Goal: Task Accomplishment & Management: Use online tool/utility

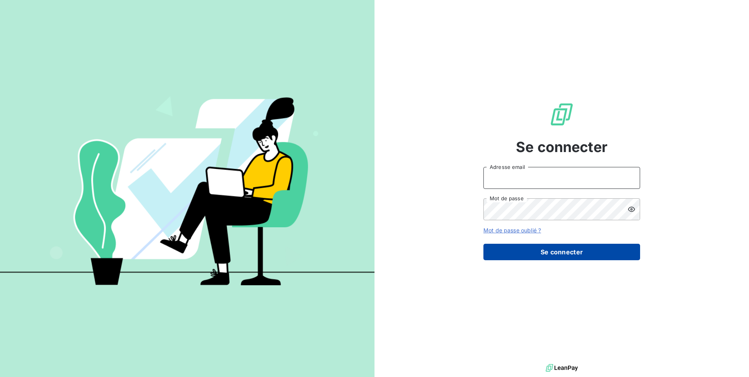
type input "[EMAIL_ADDRESS][DOMAIN_NAME]"
click at [566, 256] on button "Se connecter" at bounding box center [562, 252] width 157 height 16
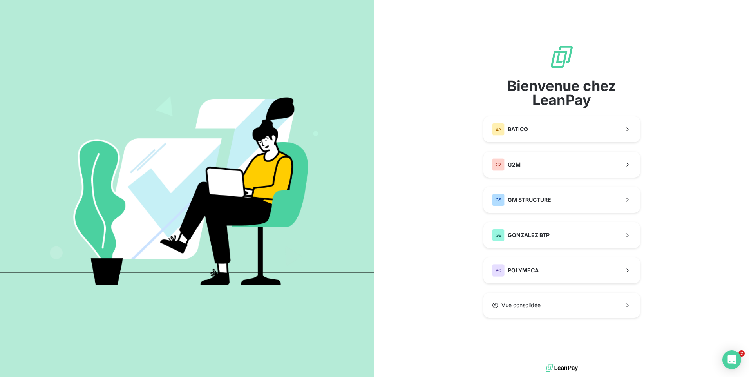
click at [563, 116] on div "Bienvenue chez LeanPay BA BATICO G2 G2M GS GM STRUCTURE GB GONZALEZ BTP PO POLY…" at bounding box center [562, 181] width 157 height 274
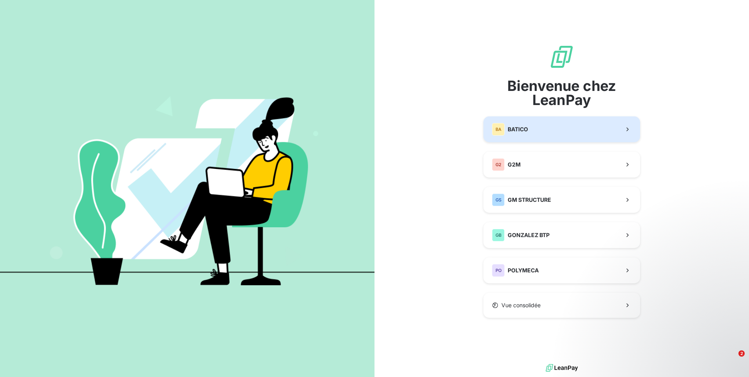
click at [566, 122] on button "BA BATICO" at bounding box center [562, 129] width 157 height 26
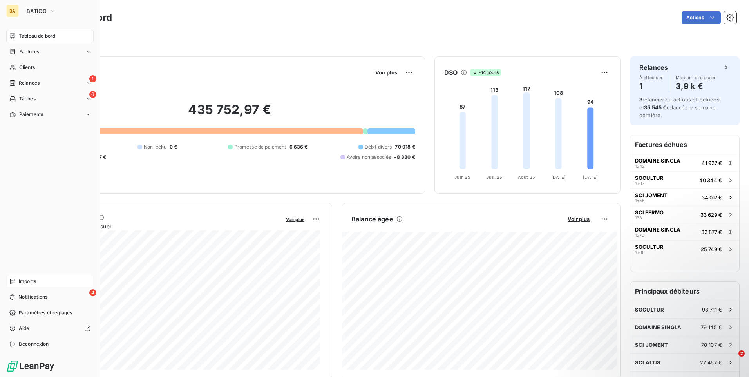
click at [69, 281] on div "Imports" at bounding box center [49, 281] width 87 height 13
click at [32, 279] on span "Imports" at bounding box center [27, 281] width 17 height 7
click at [11, 286] on div "Imports" at bounding box center [49, 281] width 87 height 13
click at [18, 300] on div "4 Notifications" at bounding box center [49, 297] width 87 height 13
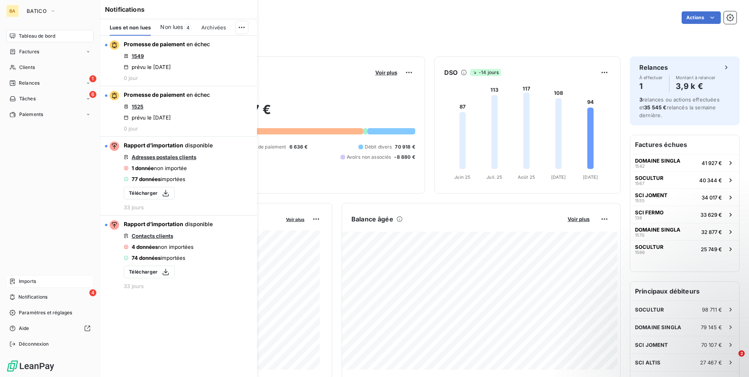
click at [22, 283] on span "Imports" at bounding box center [27, 281] width 17 height 7
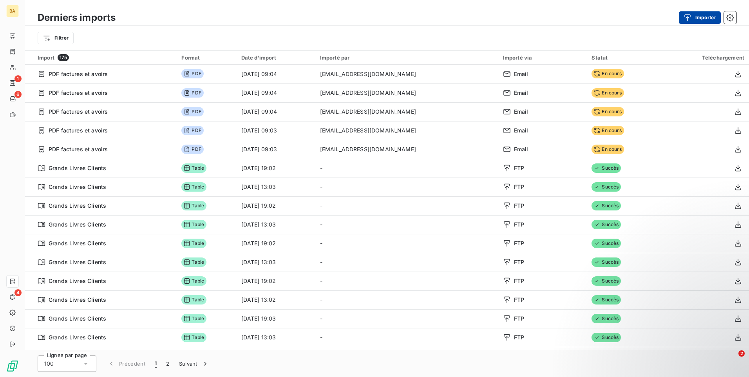
click at [709, 16] on button "Importer" at bounding box center [700, 17] width 42 height 13
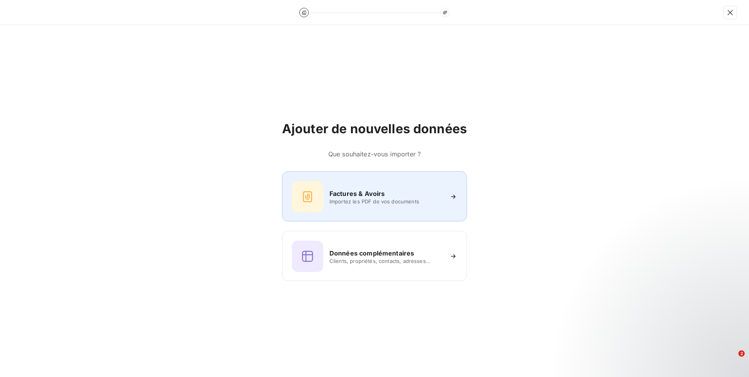
click at [366, 204] on span "Importez les PDF de vos documents" at bounding box center [387, 201] width 114 height 6
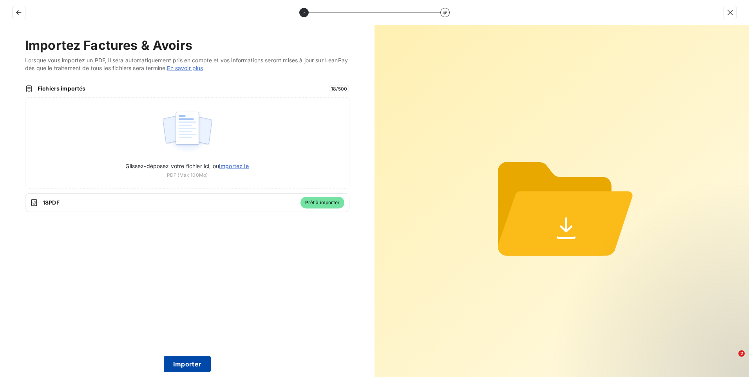
click at [201, 361] on button "Importer" at bounding box center [187, 364] width 47 height 16
